Goal: Communication & Community: Share content

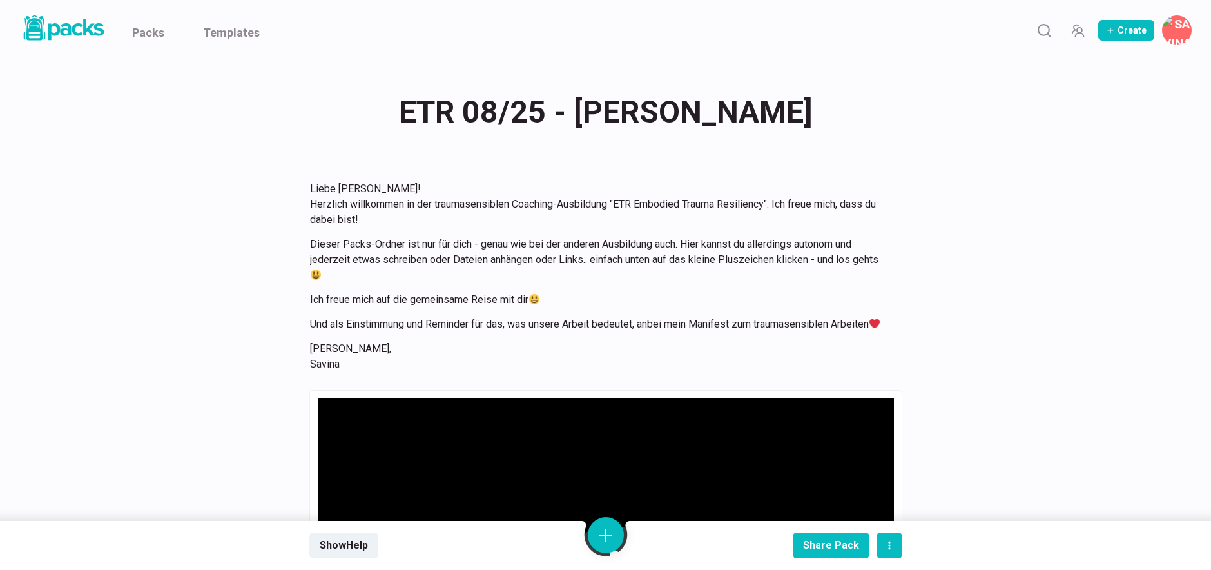
scroll to position [3292, 0]
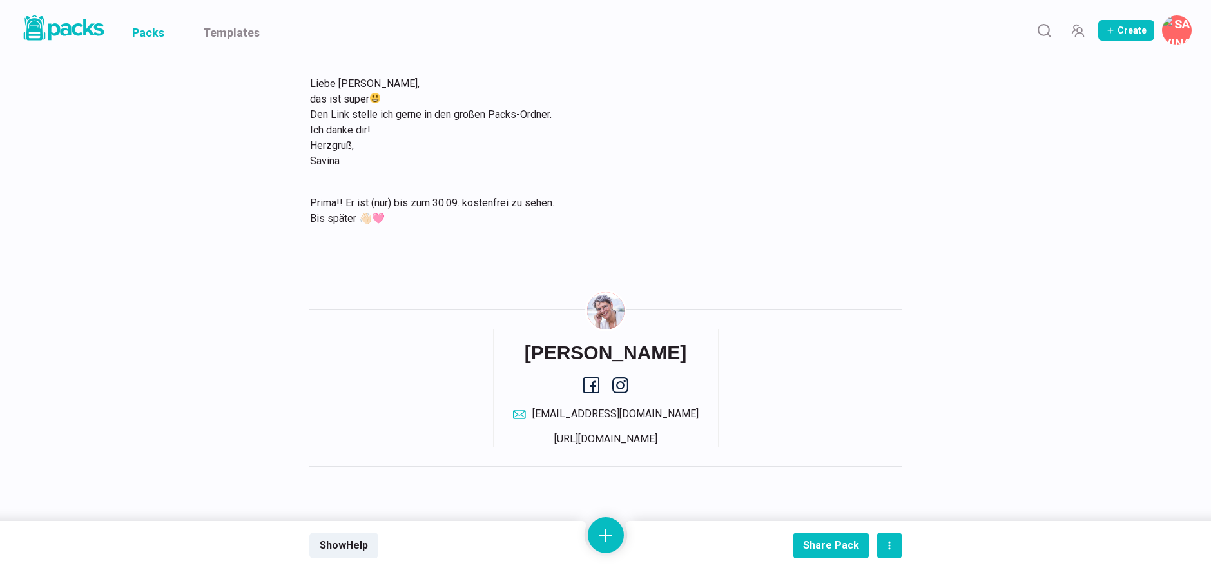
click at [155, 31] on link "Packs" at bounding box center [148, 30] width 32 height 61
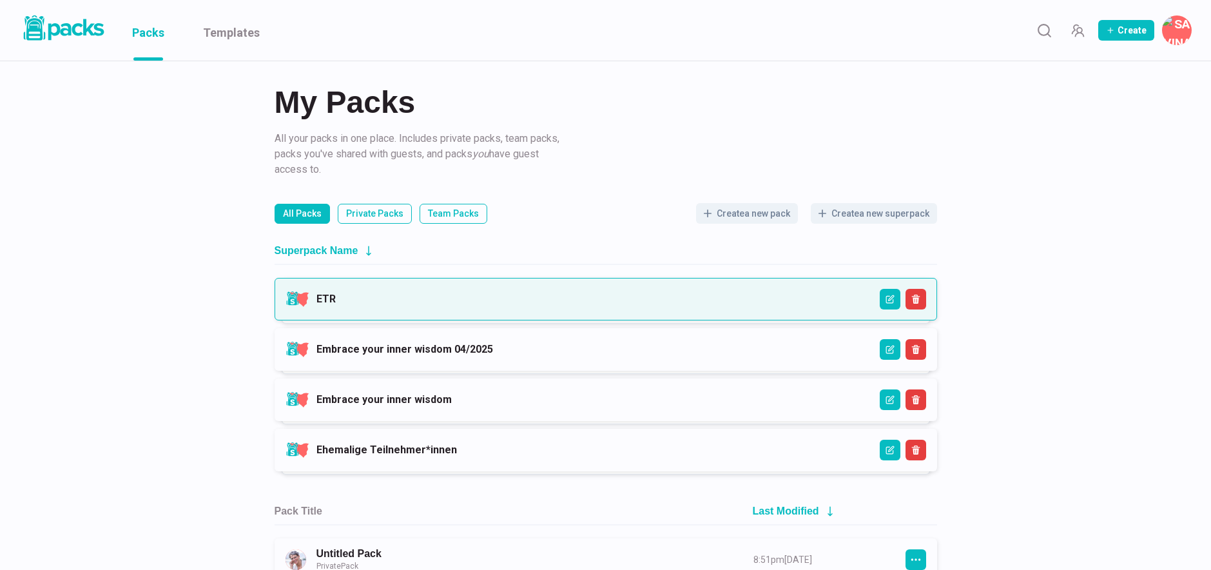
click at [336, 293] on link "ETR" at bounding box center [325, 299] width 19 height 12
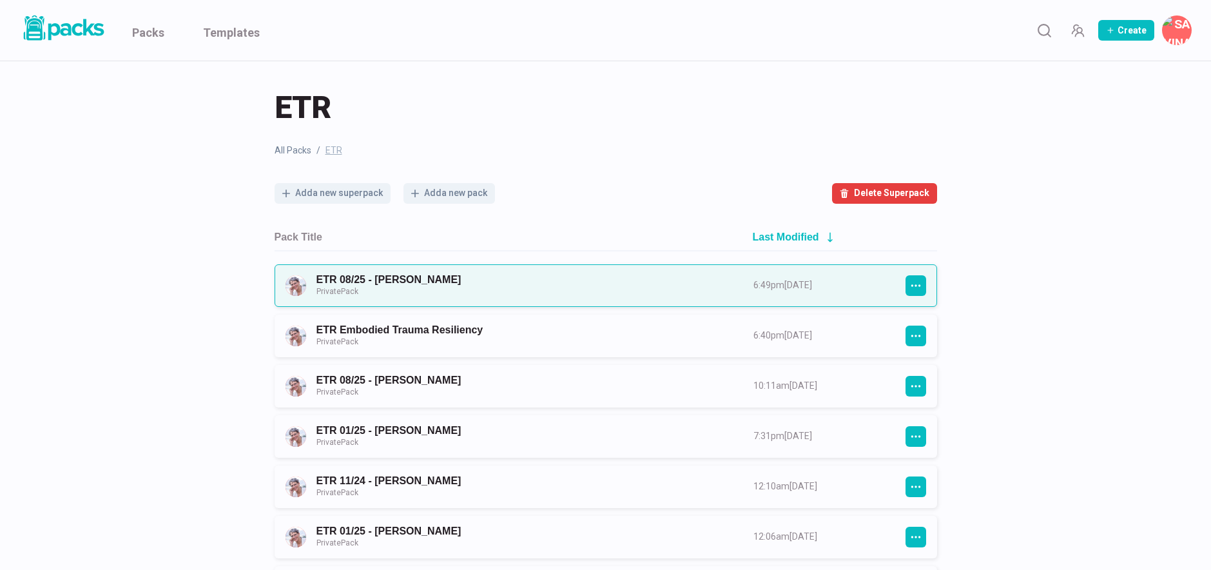
click at [499, 289] on link "ETR 08/25 - [PERSON_NAME] Private Pack" at bounding box center [523, 285] width 414 height 24
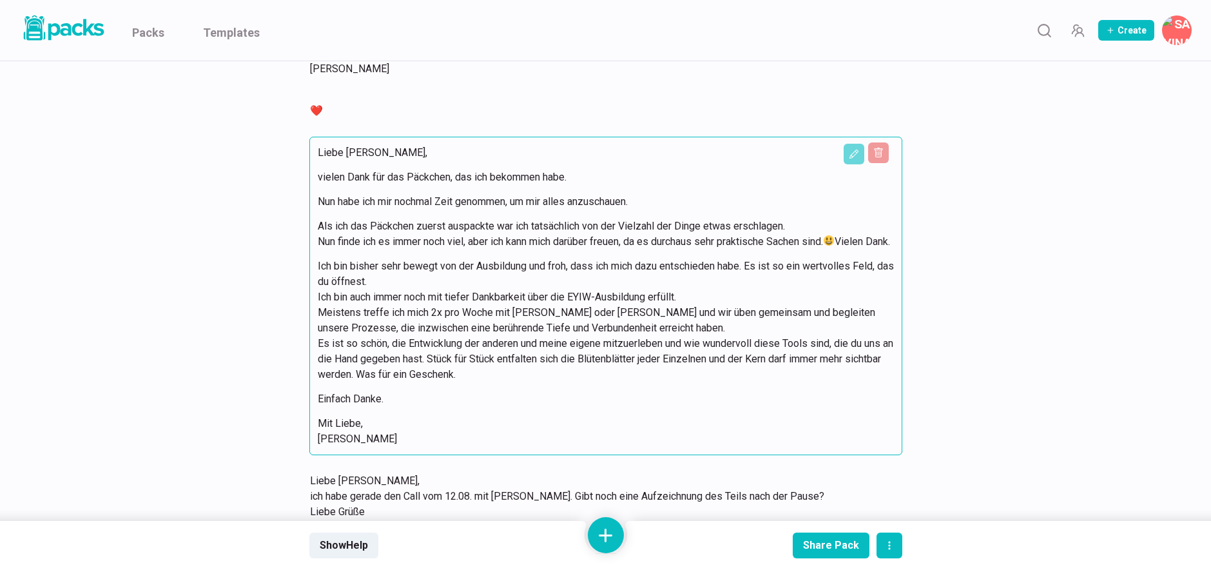
scroll to position [2099, 0]
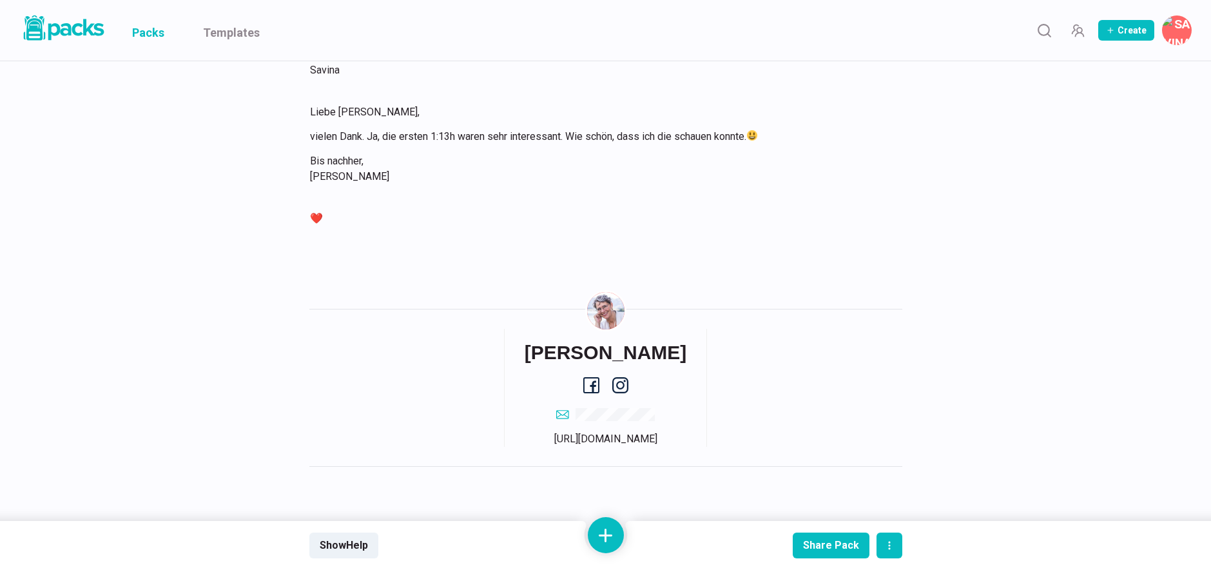
click at [163, 35] on link "Packs" at bounding box center [148, 30] width 32 height 61
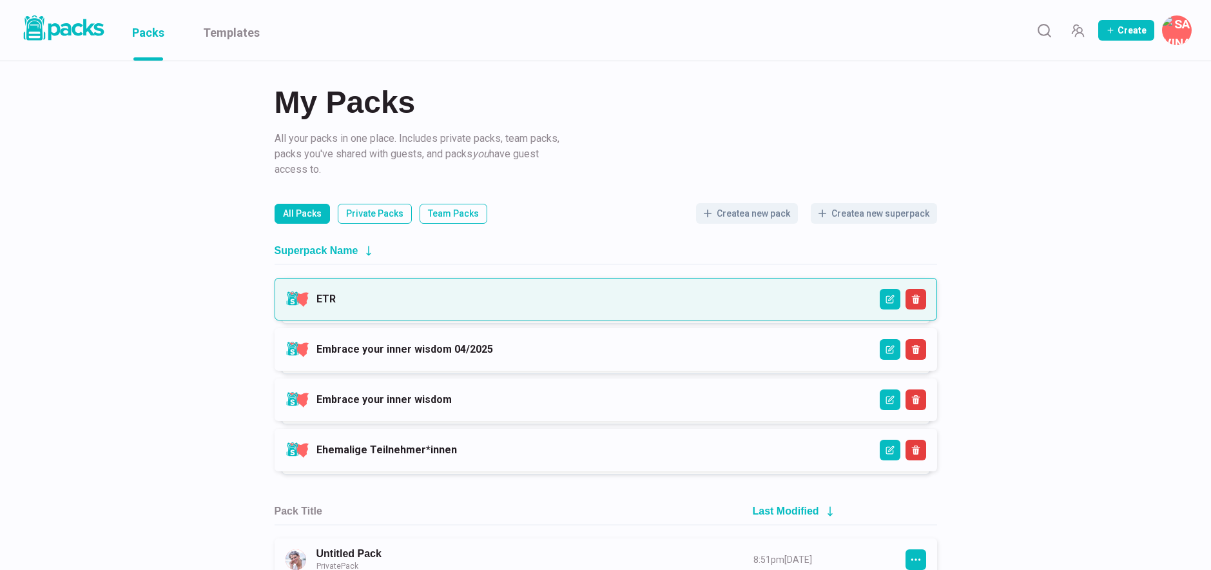
click at [336, 304] on link "ETR" at bounding box center [325, 299] width 19 height 12
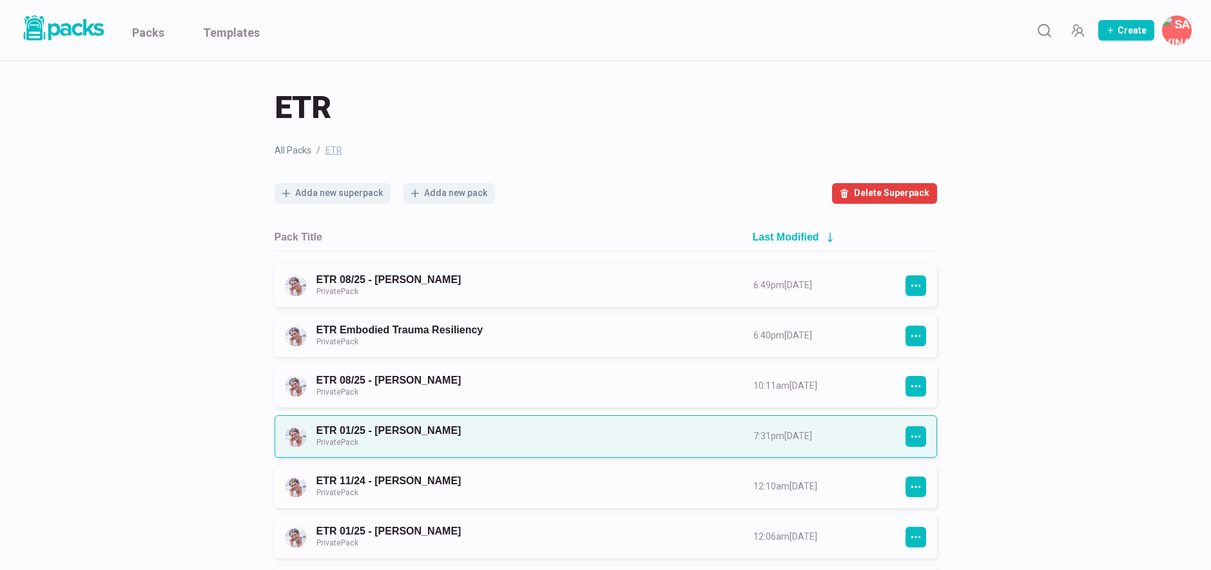
click at [532, 430] on link "ETR 01/25 - [PERSON_NAME] Private Pack" at bounding box center [523, 436] width 414 height 24
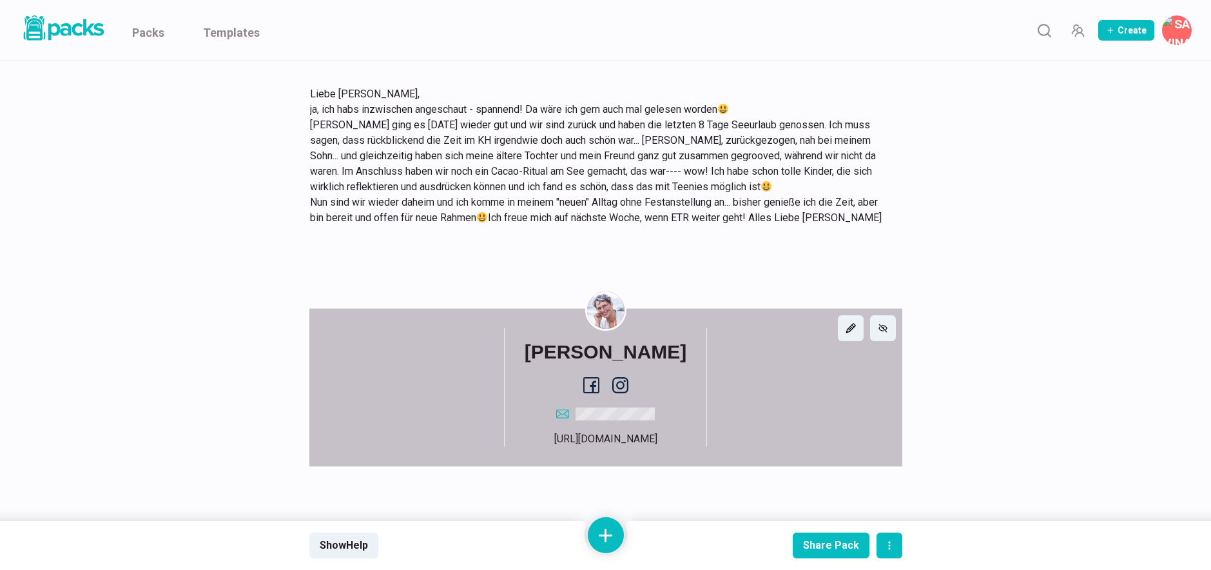
scroll to position [10602, 0]
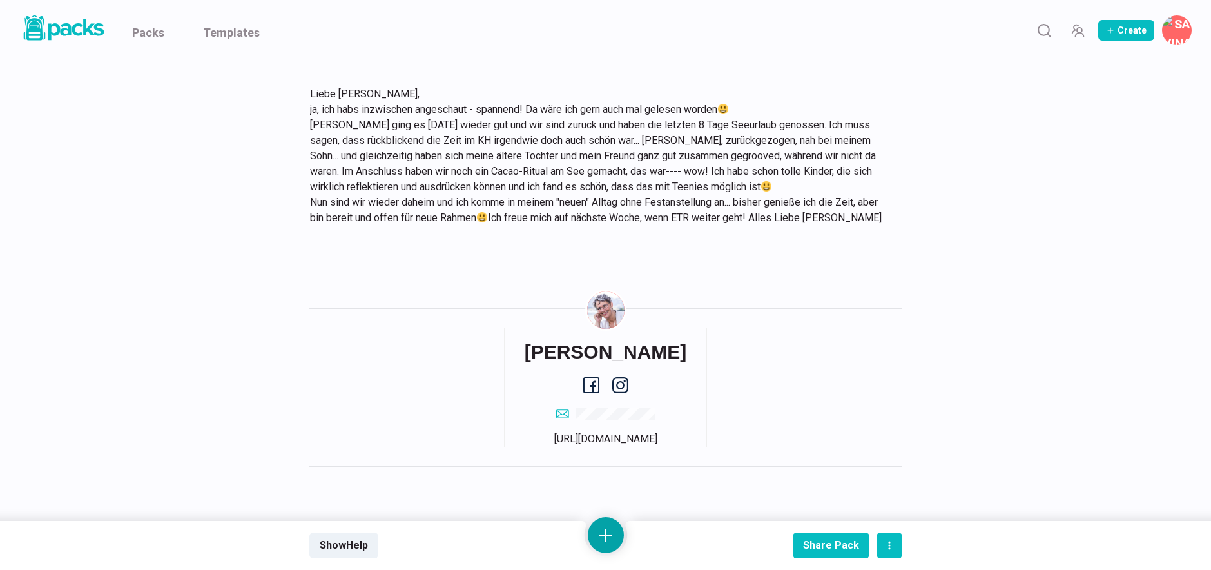
click at [615, 528] on button at bounding box center [606, 535] width 36 height 36
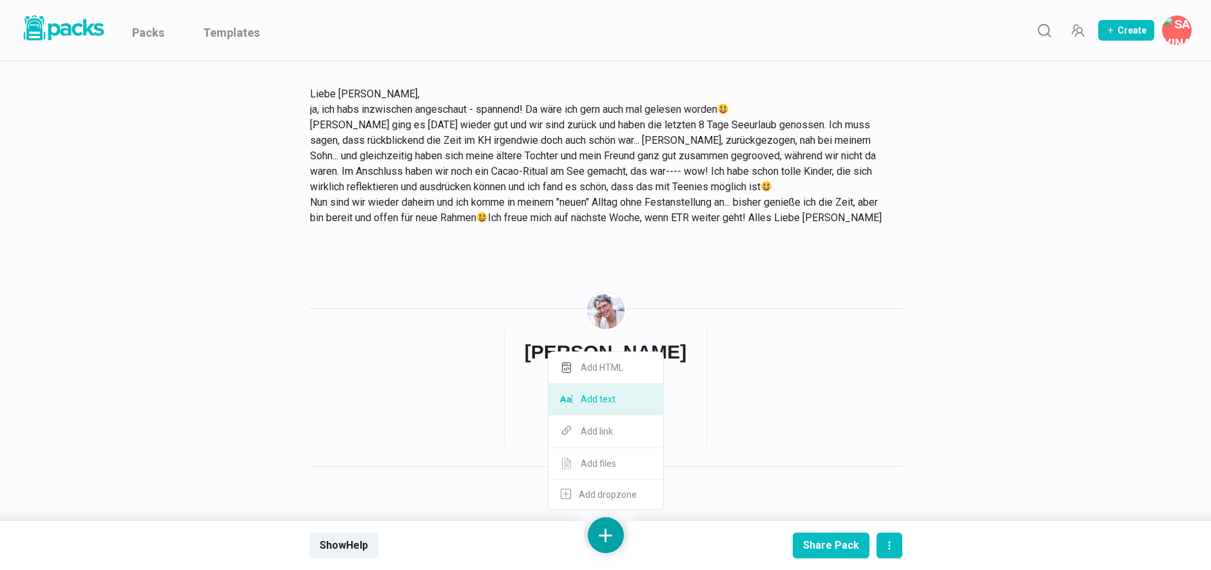
click at [627, 400] on button "Add text" at bounding box center [605, 399] width 115 height 32
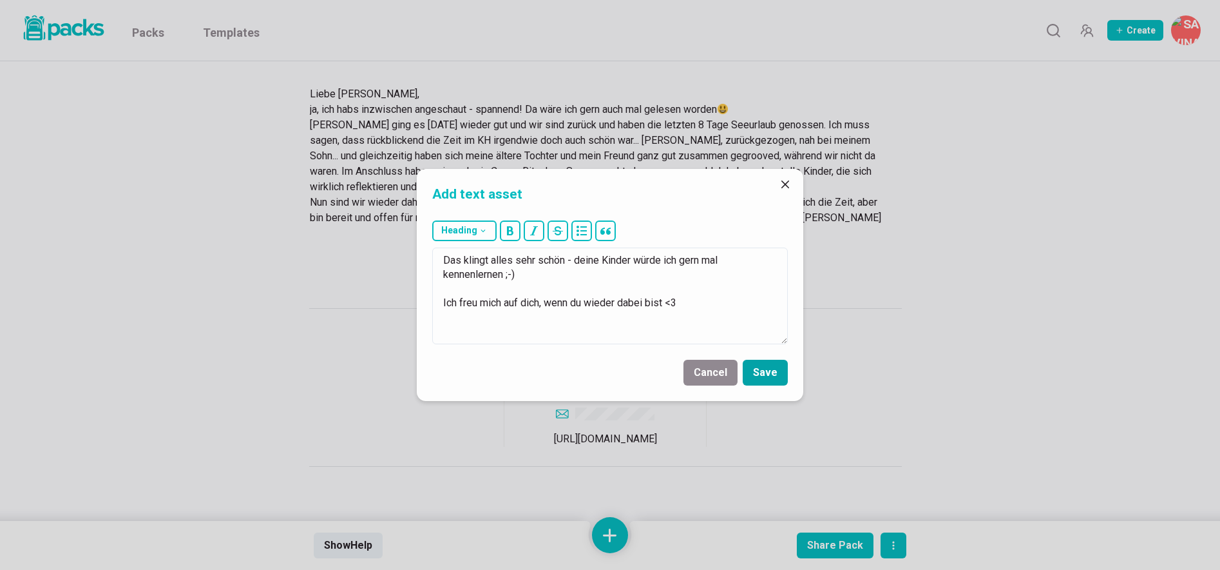
type textarea "Das klingt alles sehr schön - deine Kinder würde ich gern mal kennenlernen ;-) …"
click at [762, 380] on button "Save" at bounding box center [765, 373] width 45 height 26
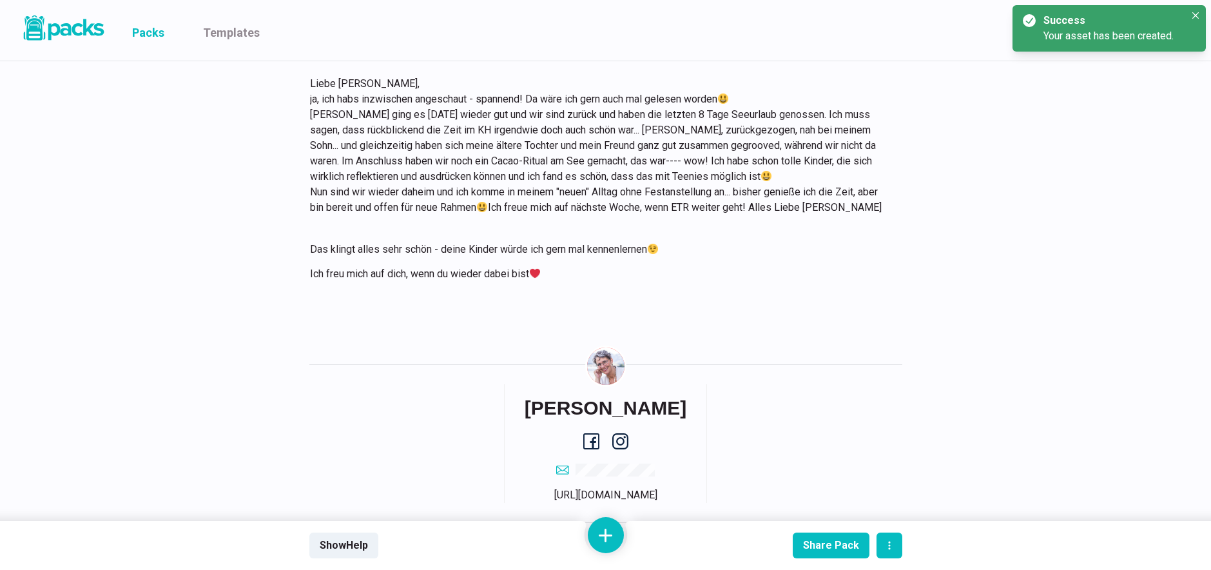
click at [155, 28] on link "Packs" at bounding box center [148, 30] width 32 height 61
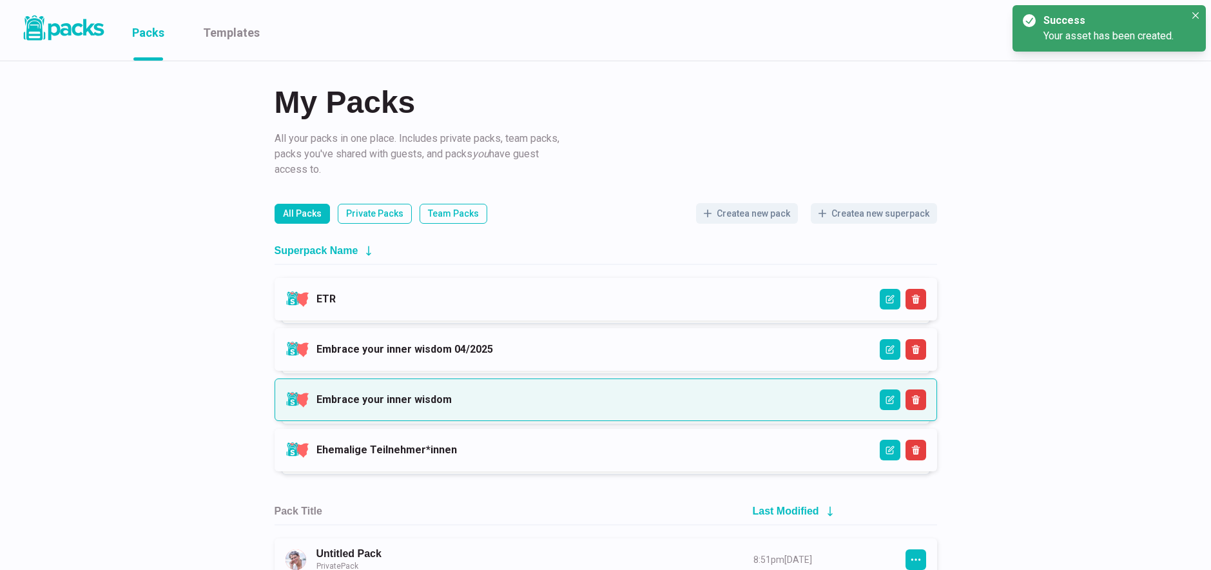
click at [452, 393] on link "Embrace your inner wisdom" at bounding box center [383, 399] width 135 height 12
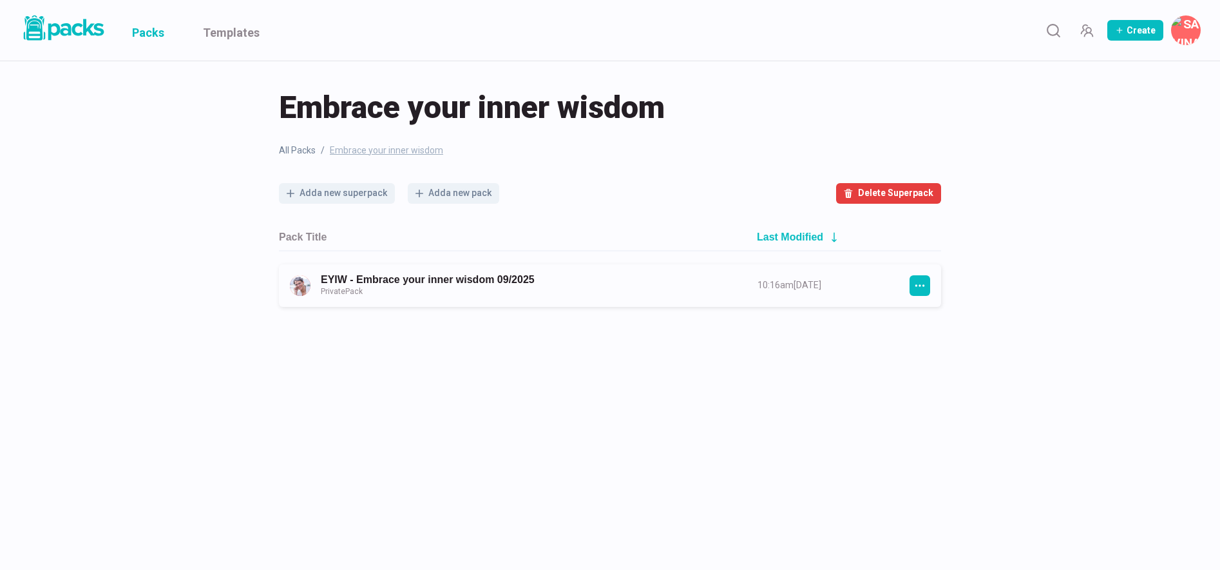
click at [141, 36] on link "Packs" at bounding box center [148, 30] width 32 height 61
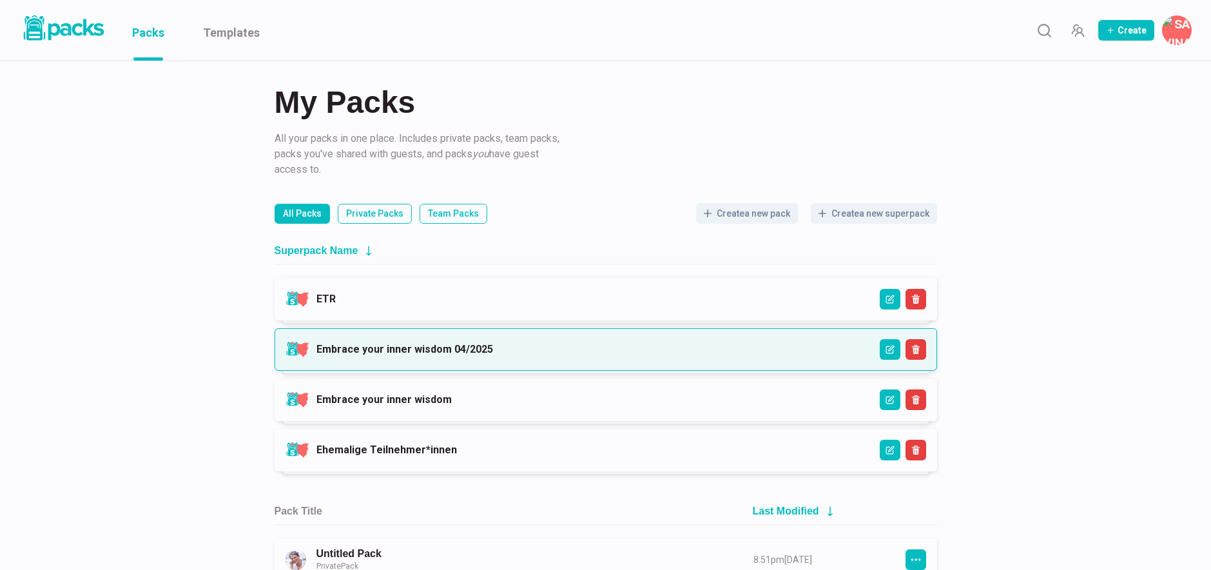
click at [493, 352] on link "Embrace your inner wisdom 04/2025" at bounding box center [404, 349] width 177 height 12
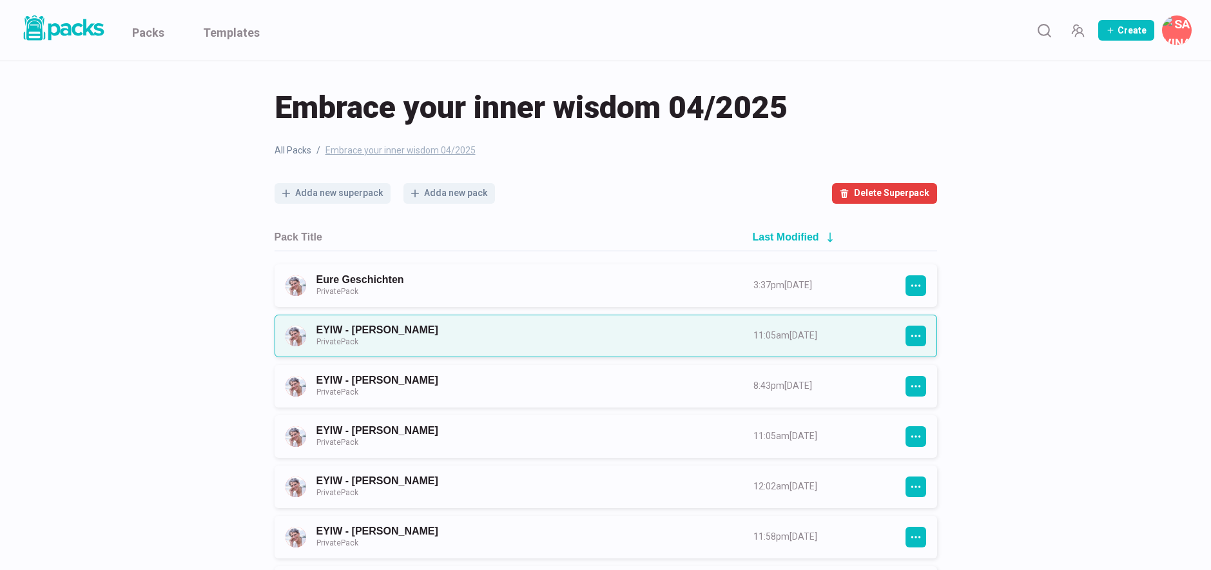
click at [497, 339] on link "EYIW - [PERSON_NAME] Private Pack" at bounding box center [523, 335] width 414 height 24
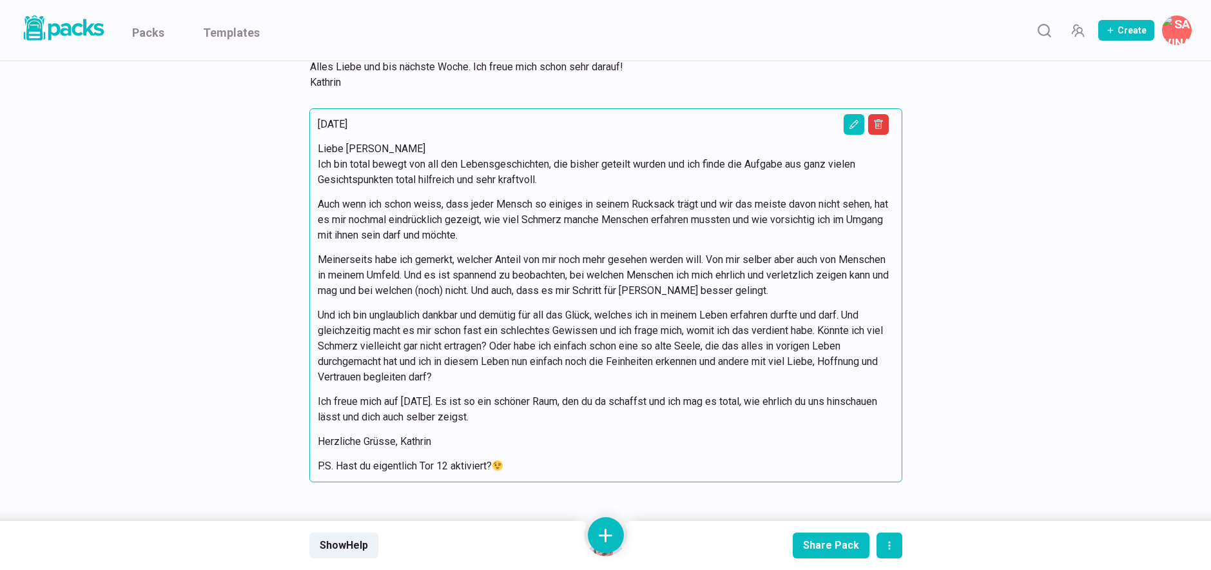
scroll to position [2980, 0]
